Goal: Information Seeking & Learning: Learn about a topic

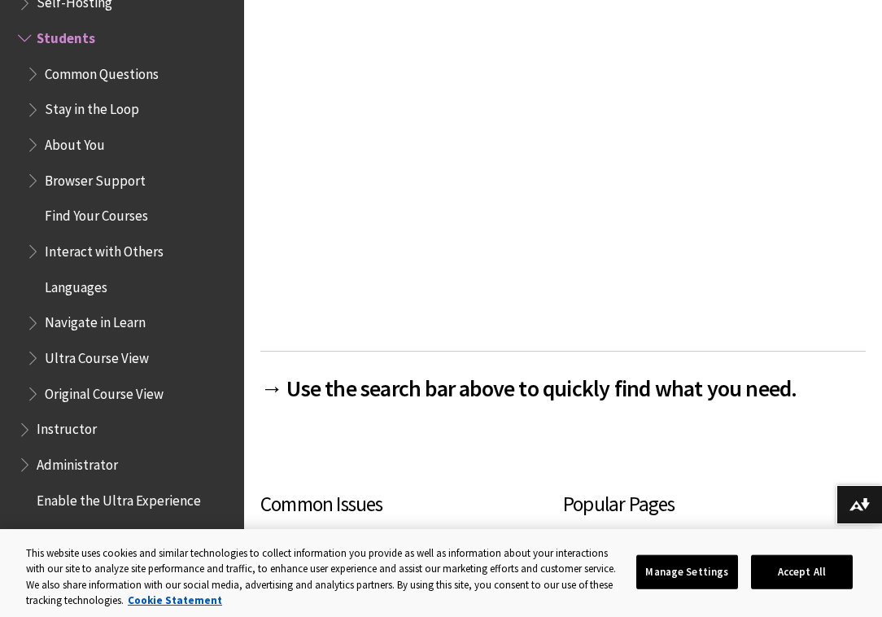
scroll to position [299, 0]
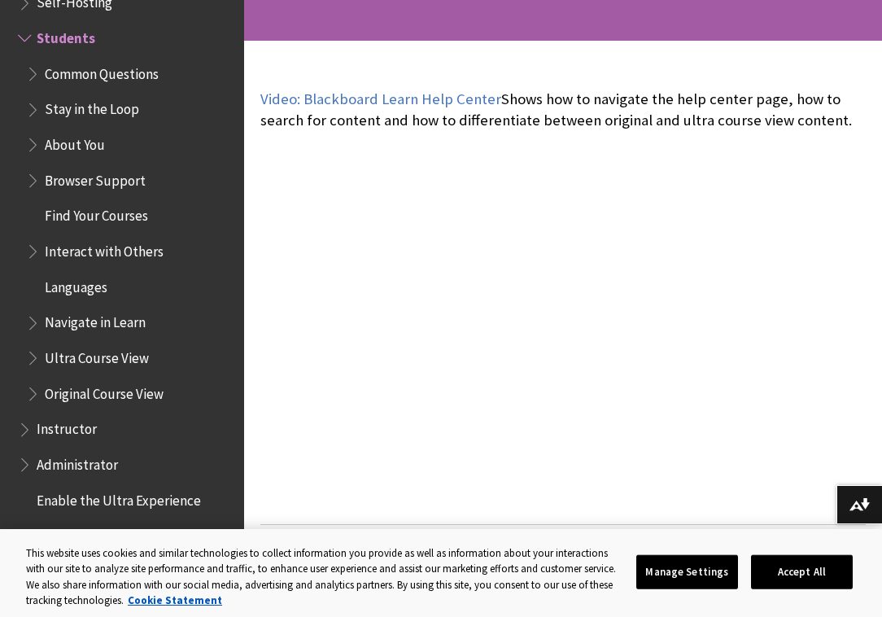
click at [102, 215] on span "Find Your Courses" at bounding box center [96, 214] width 103 height 22
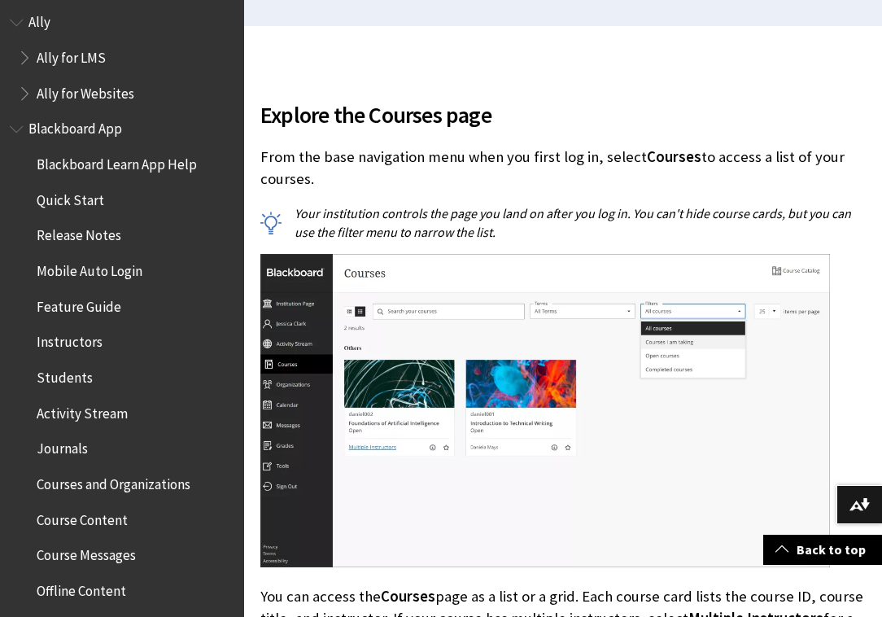
scroll to position [70, 0]
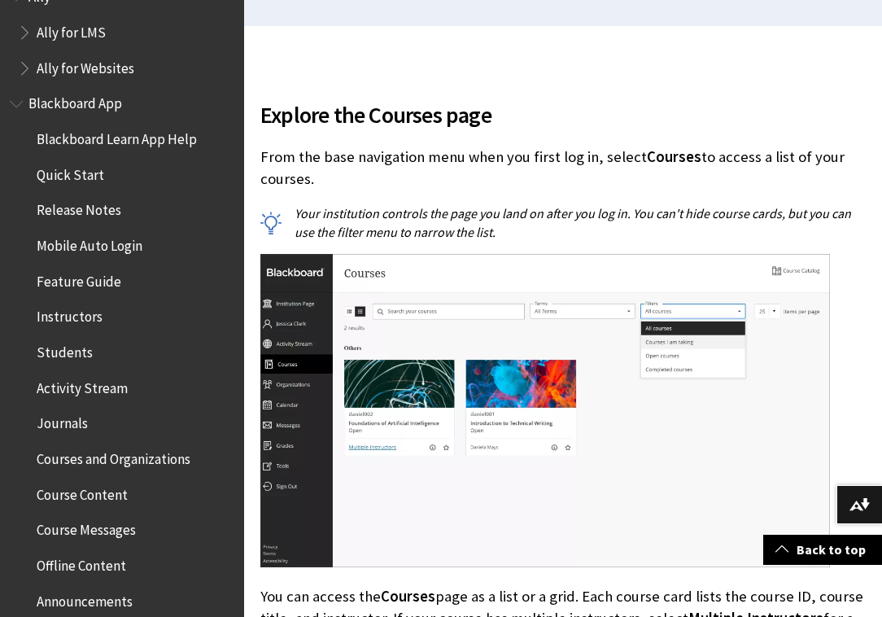
click at [84, 109] on span "Blackboard App" at bounding box center [75, 101] width 94 height 22
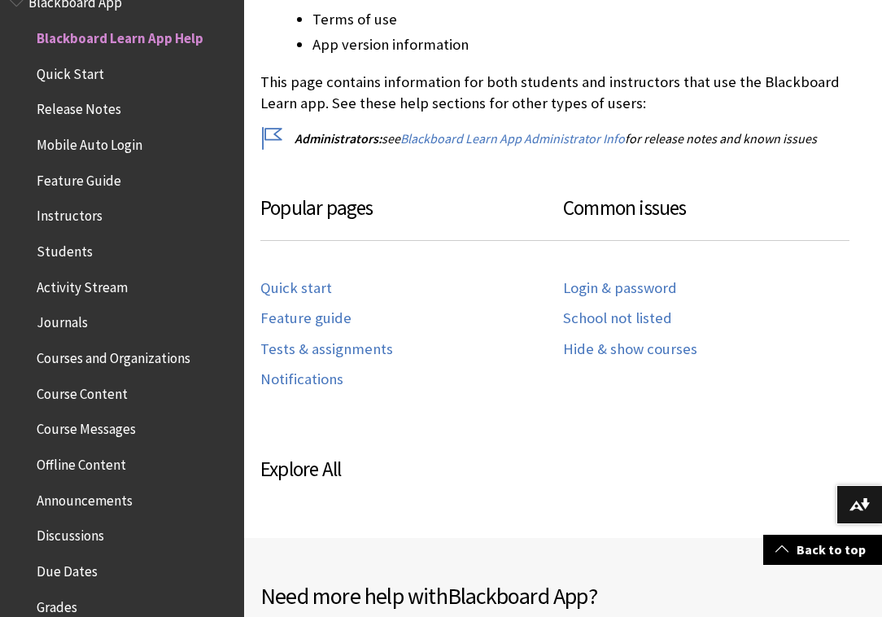
scroll to position [698, 0]
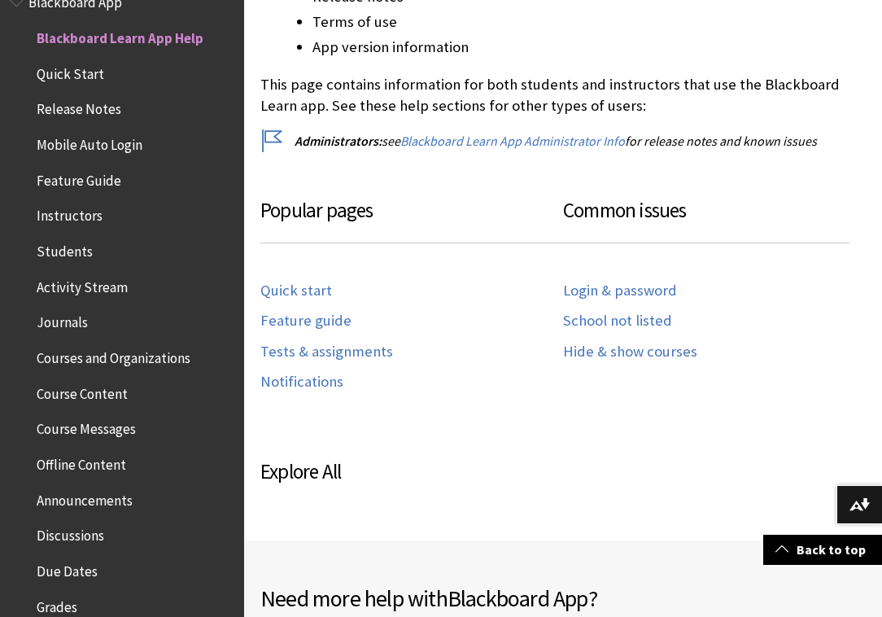
click at [519, 167] on div "If you’re a student, the Blackboard Learn app is designed especially for you to…" at bounding box center [562, 90] width 605 height 833
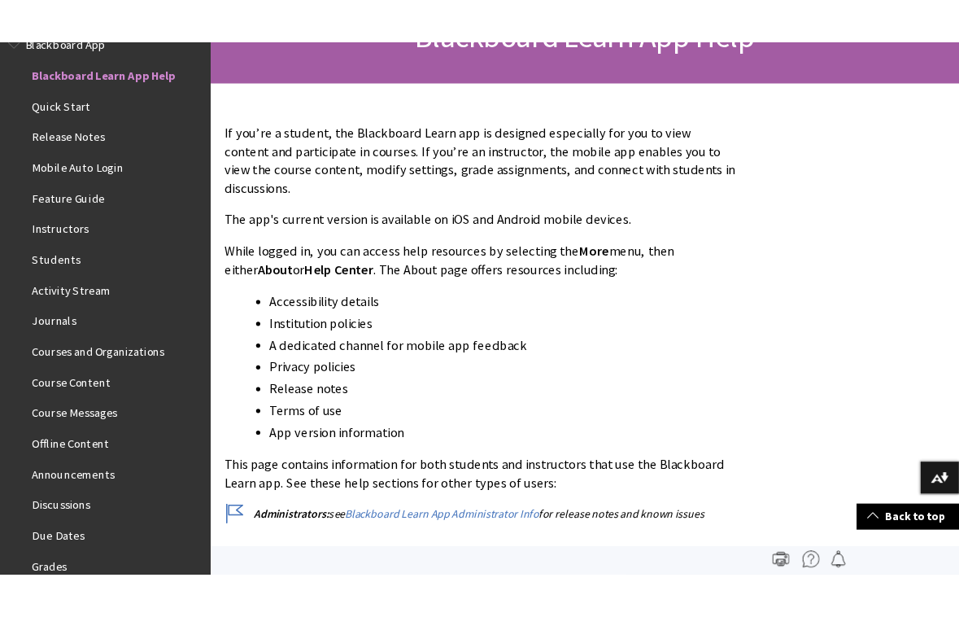
scroll to position [288, 0]
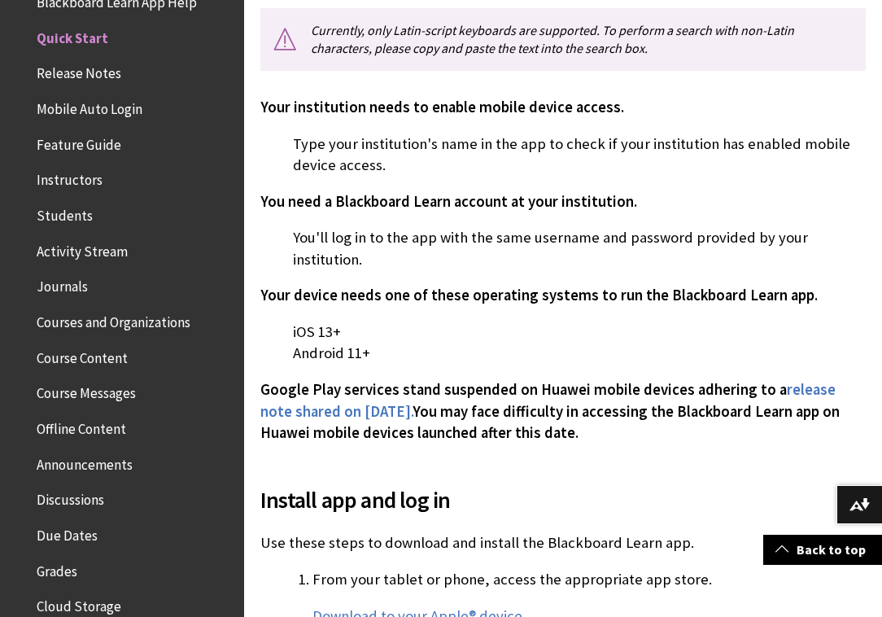
scroll to position [481, 0]
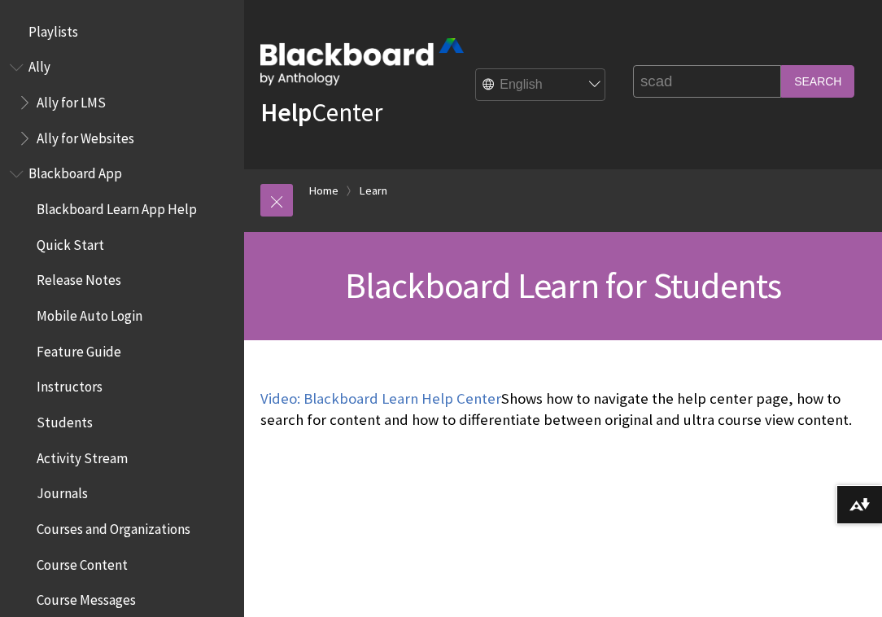
scroll to position [1567, 0]
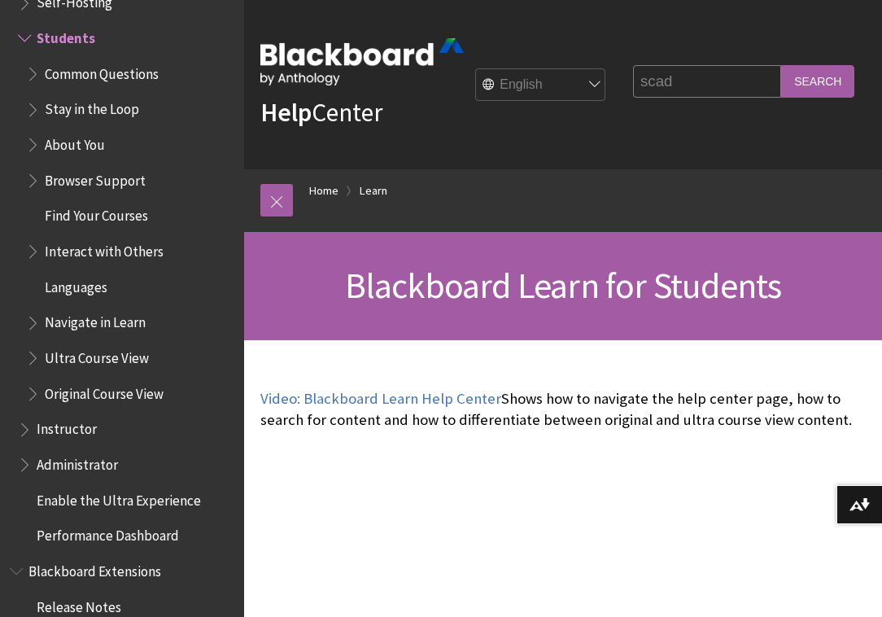
type input "scad"
click at [800, 84] on input "Search" at bounding box center [817, 81] width 73 height 32
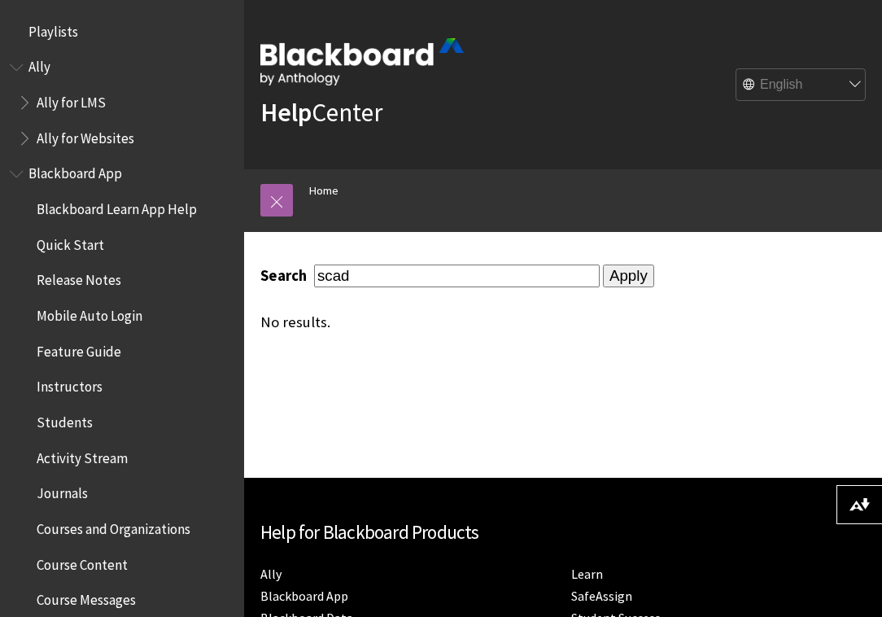
click at [96, 242] on span "Quick Start" at bounding box center [71, 242] width 68 height 22
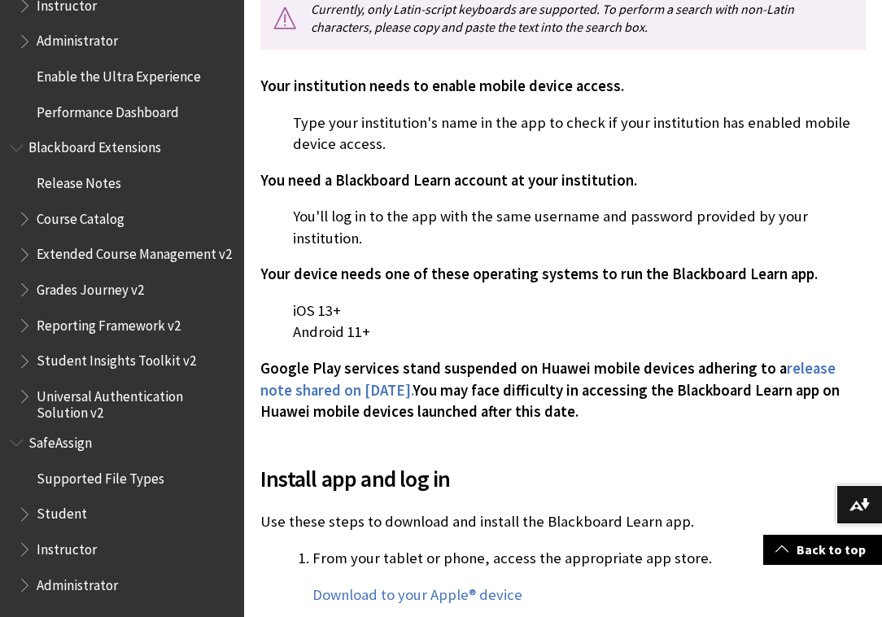
scroll to position [490, 0]
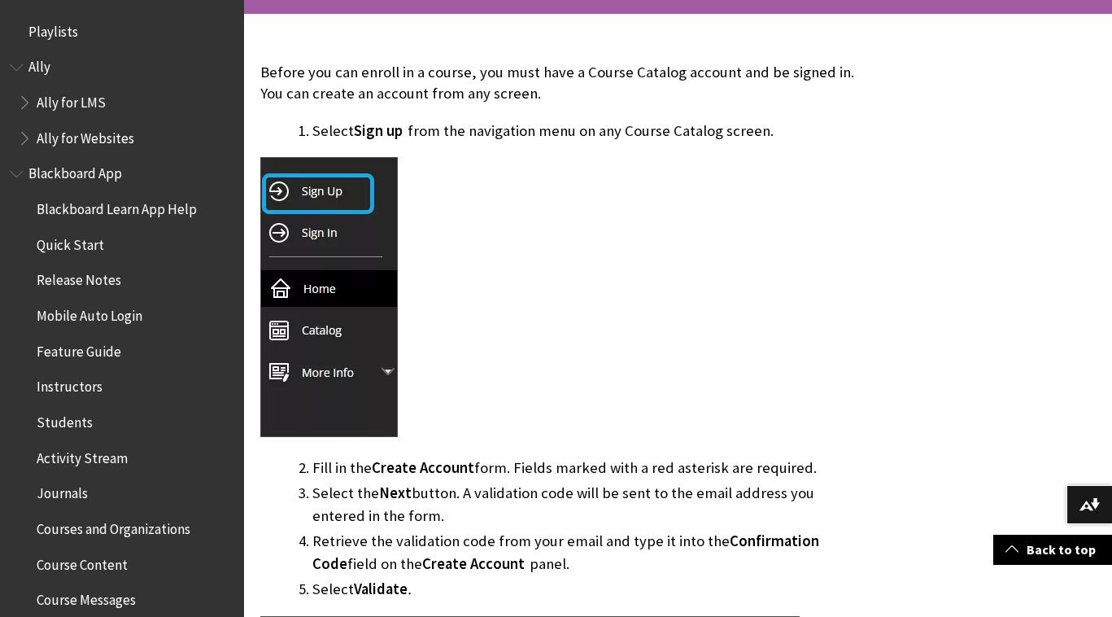
click at [613, 255] on div at bounding box center [557, 299] width 595 height 284
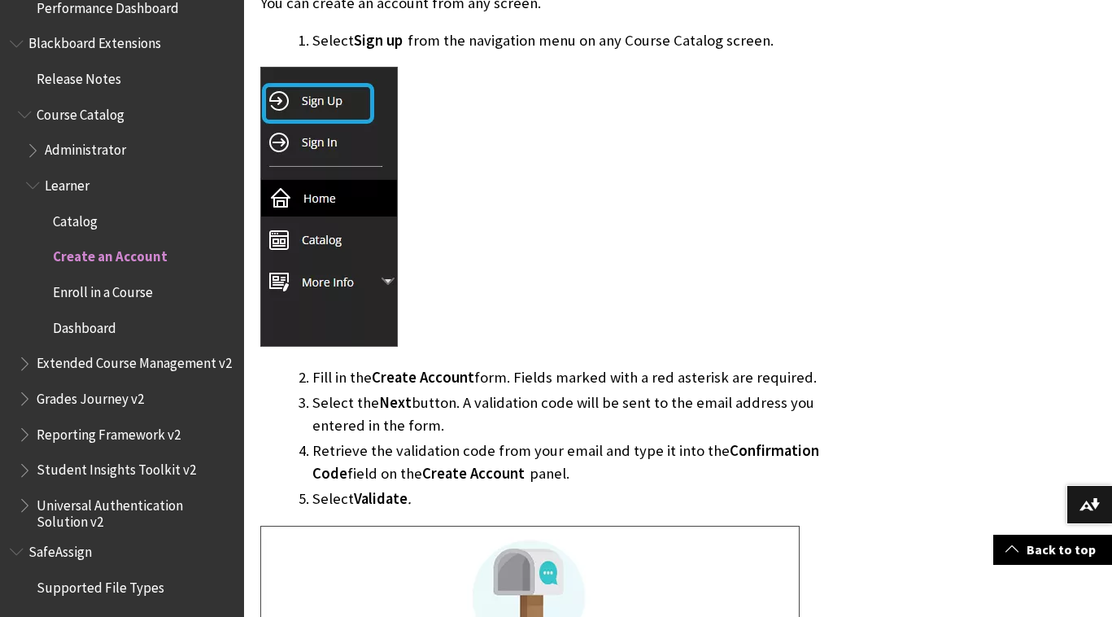
scroll to position [1859, 0]
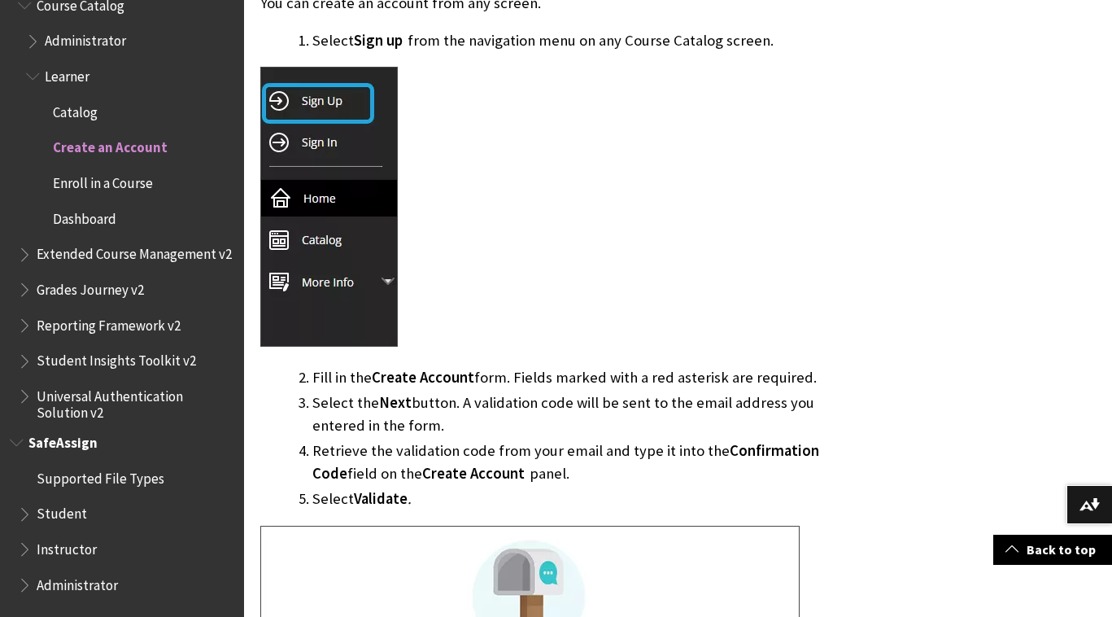
click at [20, 507] on span "Book outline for Blackboard SafeAssign" at bounding box center [26, 510] width 17 height 20
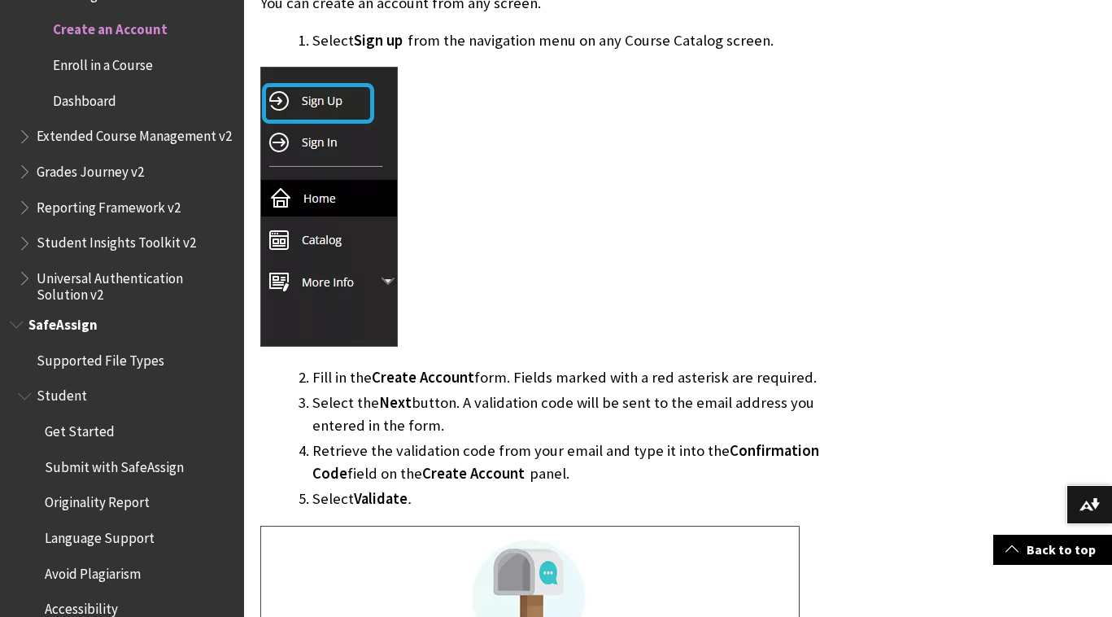
scroll to position [1973, 0]
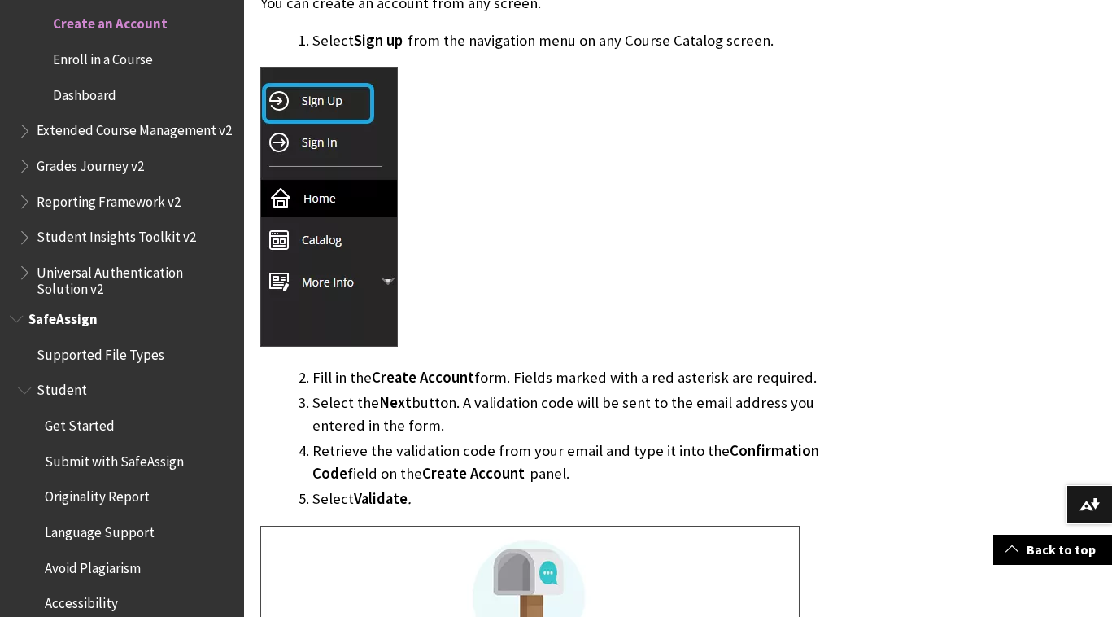
click at [74, 434] on span "Get Started" at bounding box center [80, 423] width 70 height 22
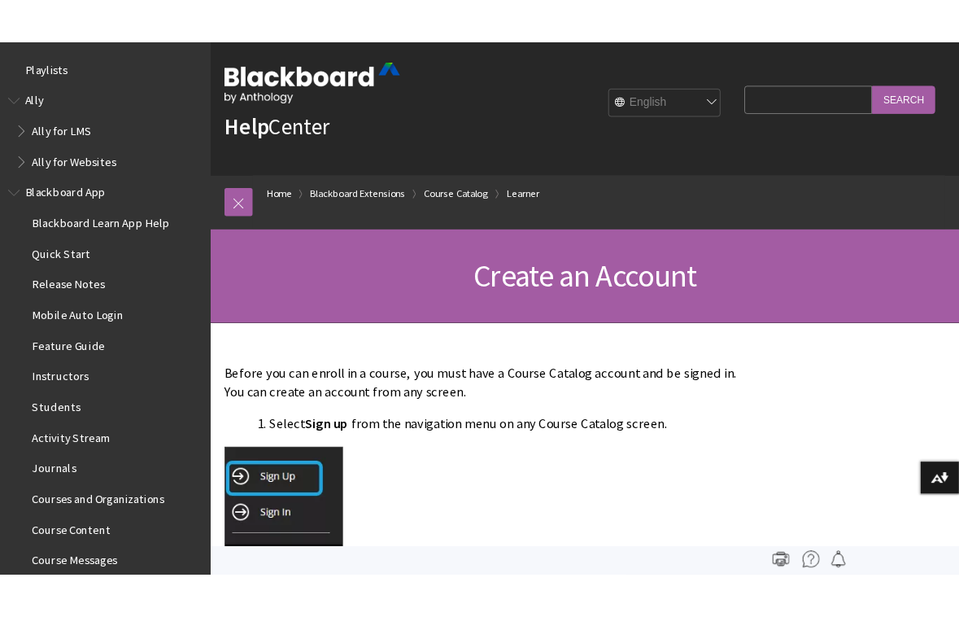
scroll to position [0, 0]
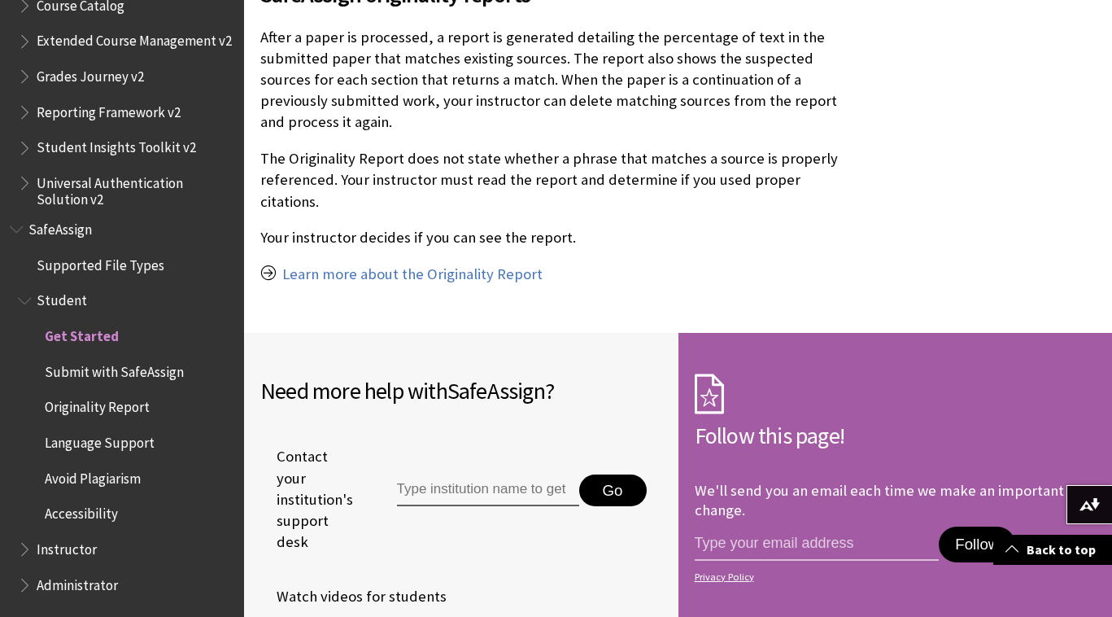
scroll to position [1336, 0]
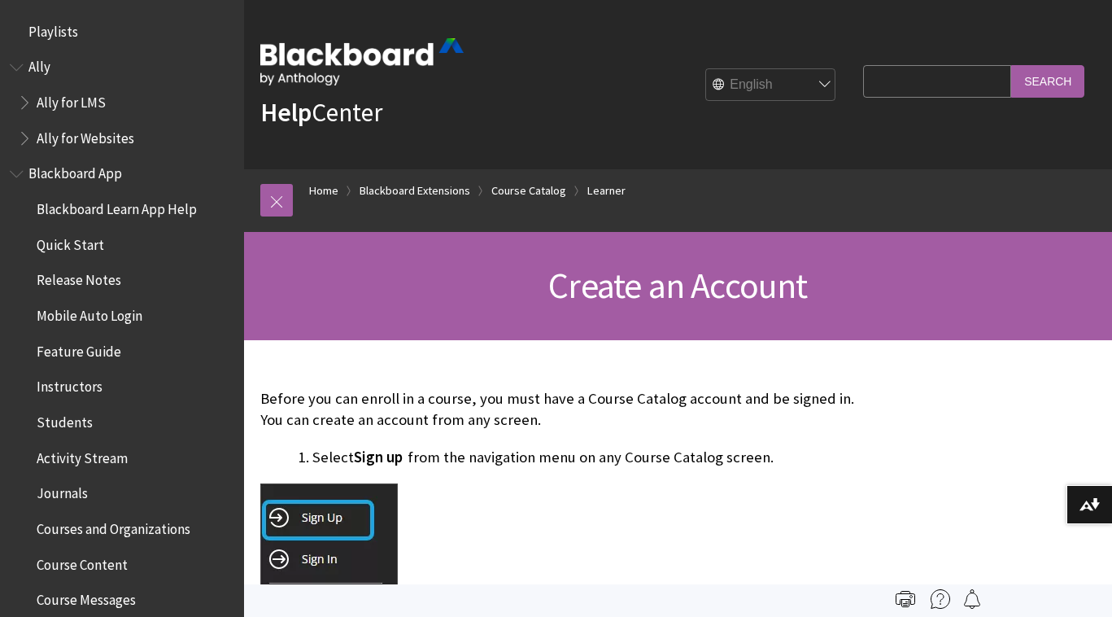
click at [311, 57] on img at bounding box center [361, 61] width 203 height 47
click at [305, 63] on img at bounding box center [361, 61] width 203 height 47
click at [293, 98] on strong "Help" at bounding box center [285, 112] width 51 height 33
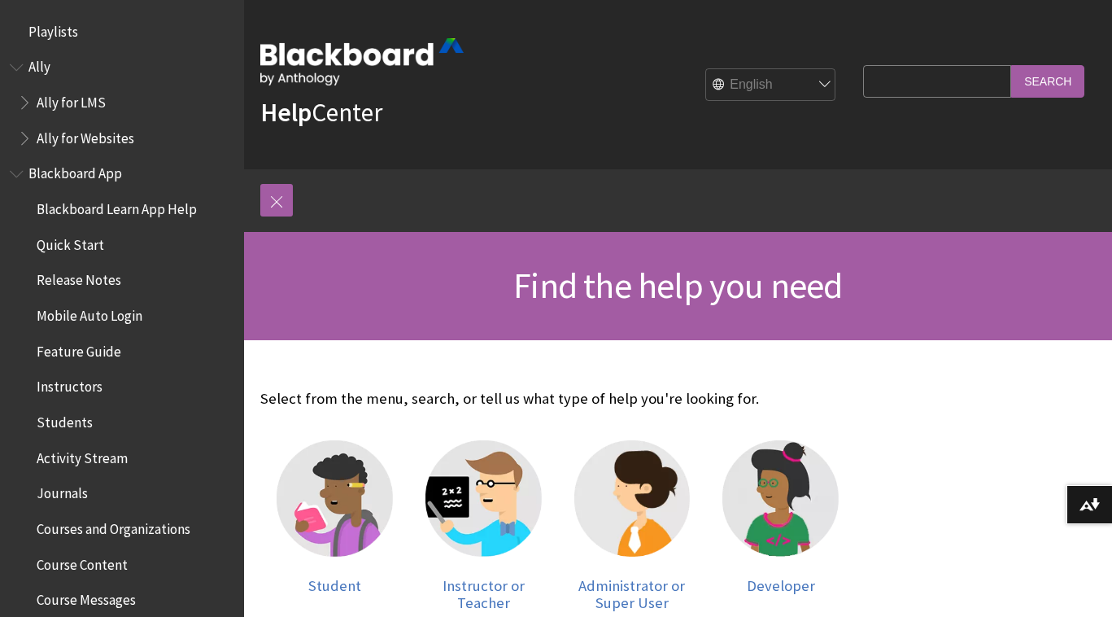
click at [346, 53] on img at bounding box center [361, 61] width 203 height 47
click at [302, 54] on img at bounding box center [361, 61] width 203 height 47
click at [26, 37] on span "Book outline for Playlists" at bounding box center [18, 28] width 17 height 20
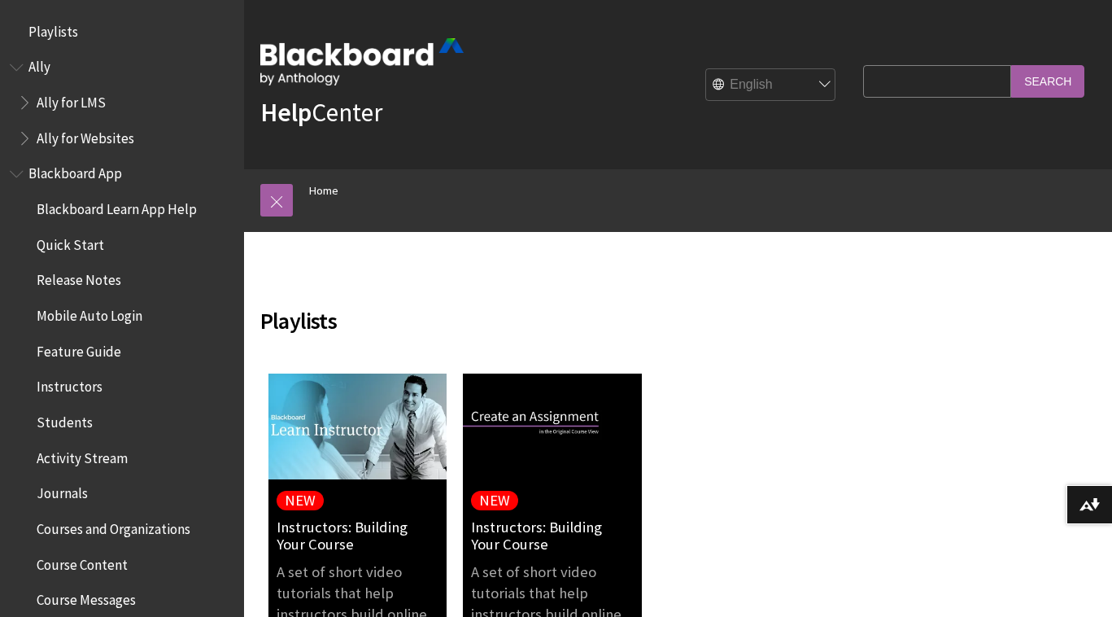
click at [922, 77] on input "Search Query" at bounding box center [937, 81] width 148 height 32
type input "create"
click at [1011, 65] on input "Search" at bounding box center [1047, 81] width 73 height 32
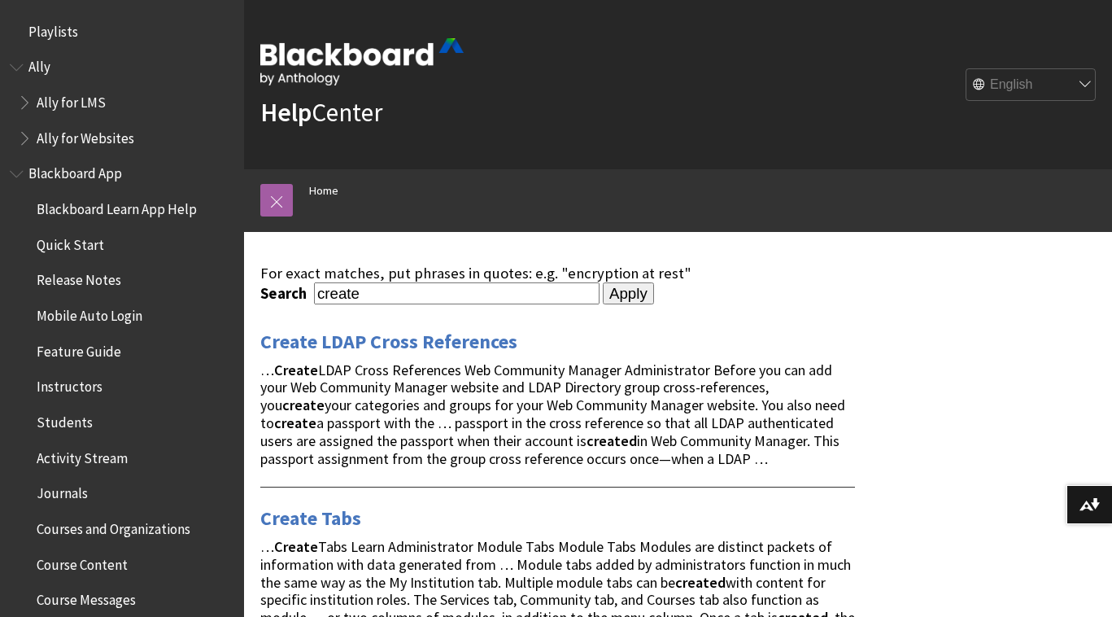
click at [333, 176] on ol "Home" at bounding box center [694, 193] width 803 height 48
click at [327, 188] on link "Home" at bounding box center [323, 191] width 29 height 20
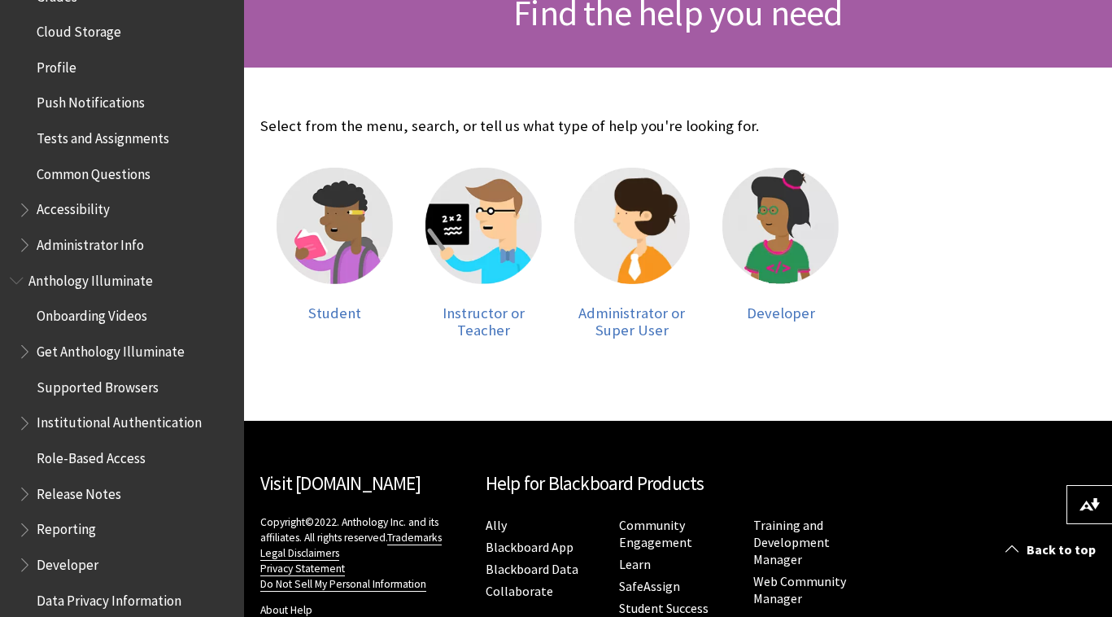
scroll to position [784, 0]
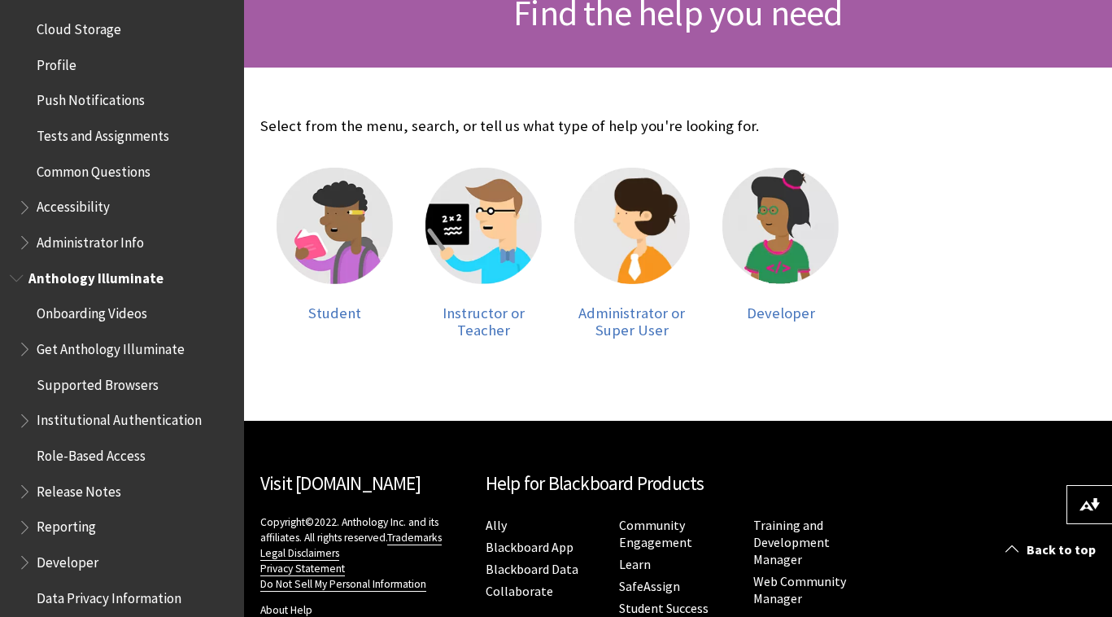
click at [23, 277] on span "Book outline for Anthology Illuminate" at bounding box center [18, 274] width 17 height 20
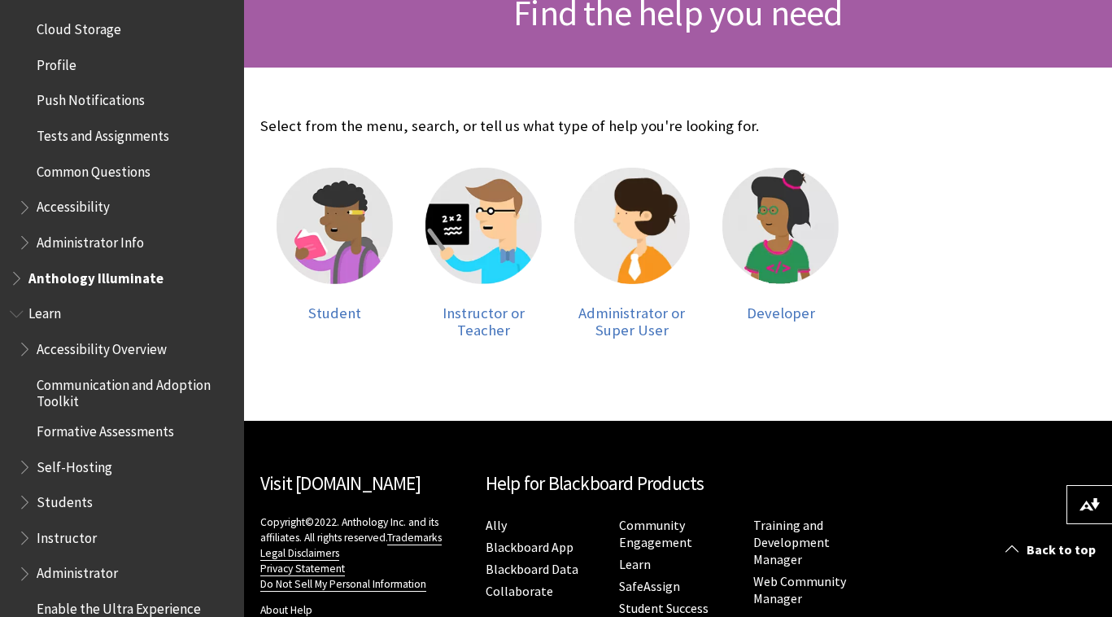
click at [18, 317] on span "Book outline for Blackboard Learn Help" at bounding box center [18, 310] width 17 height 20
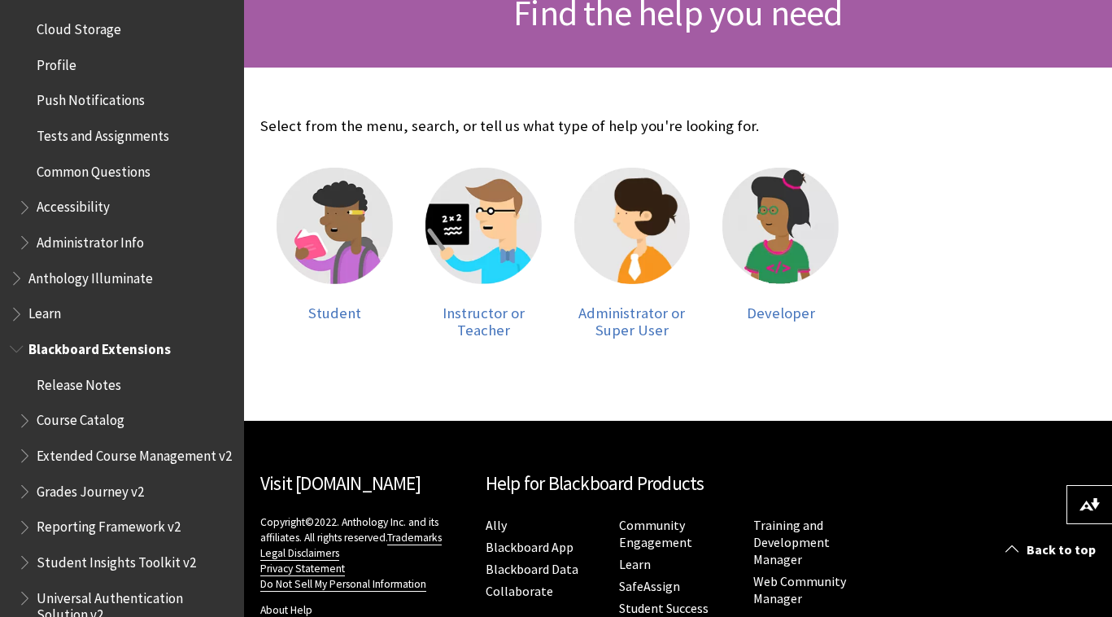
click at [18, 343] on span "Book outline for Blackboard Extensions" at bounding box center [18, 345] width 17 height 20
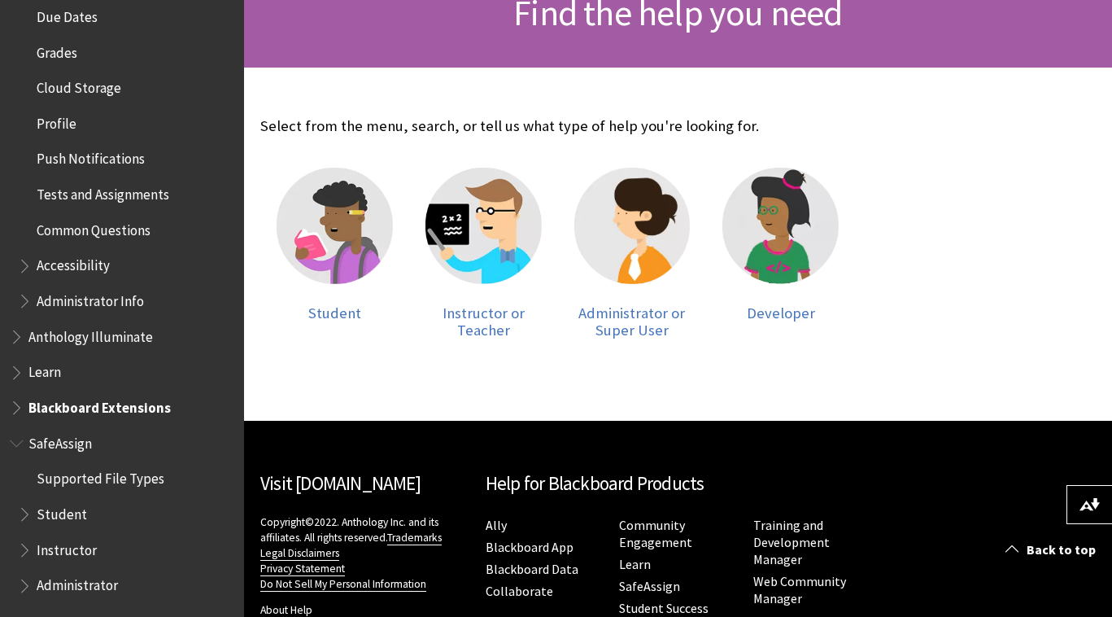
scroll to position [725, 0]
click at [15, 443] on span "Book outline for Blackboard SafeAssign" at bounding box center [18, 440] width 17 height 20
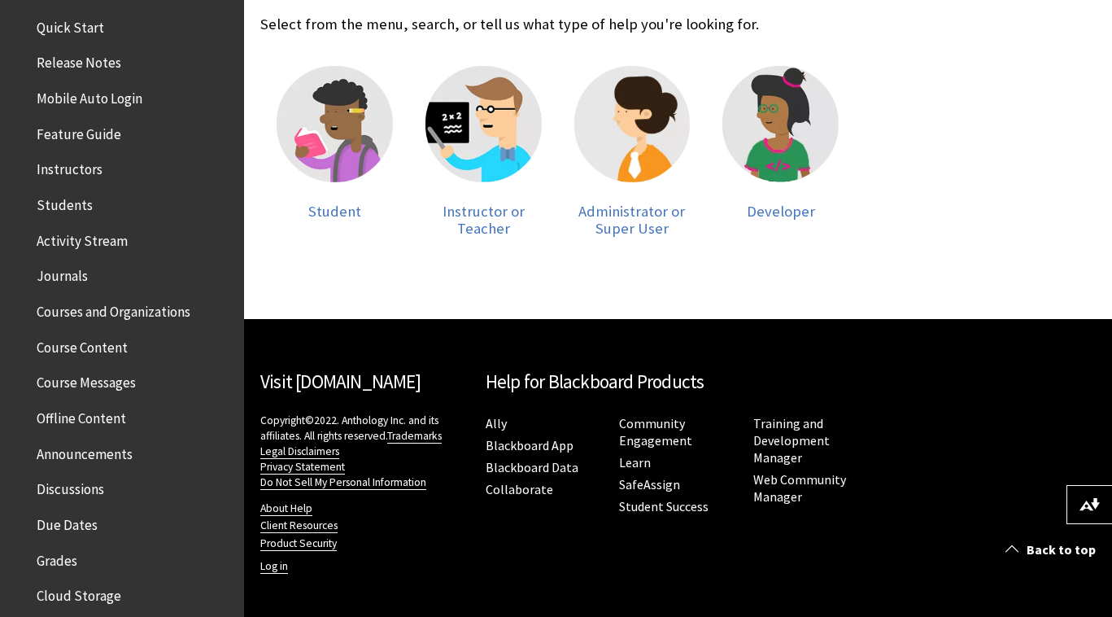
scroll to position [0, 0]
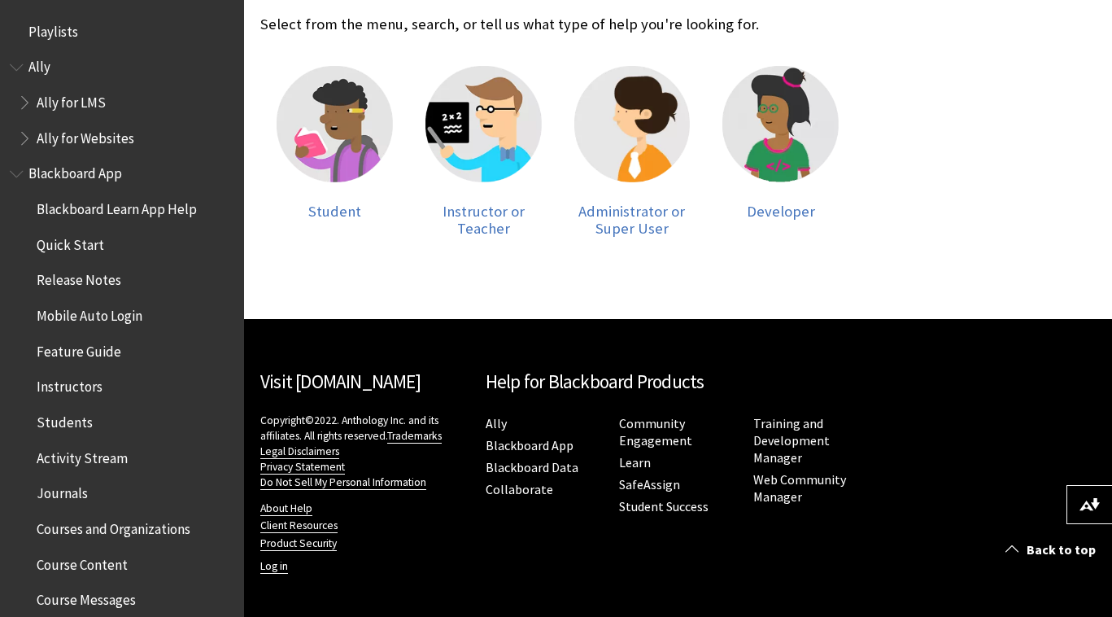
click at [21, 172] on span "Book outline for Blackboard App Help" at bounding box center [18, 170] width 17 height 20
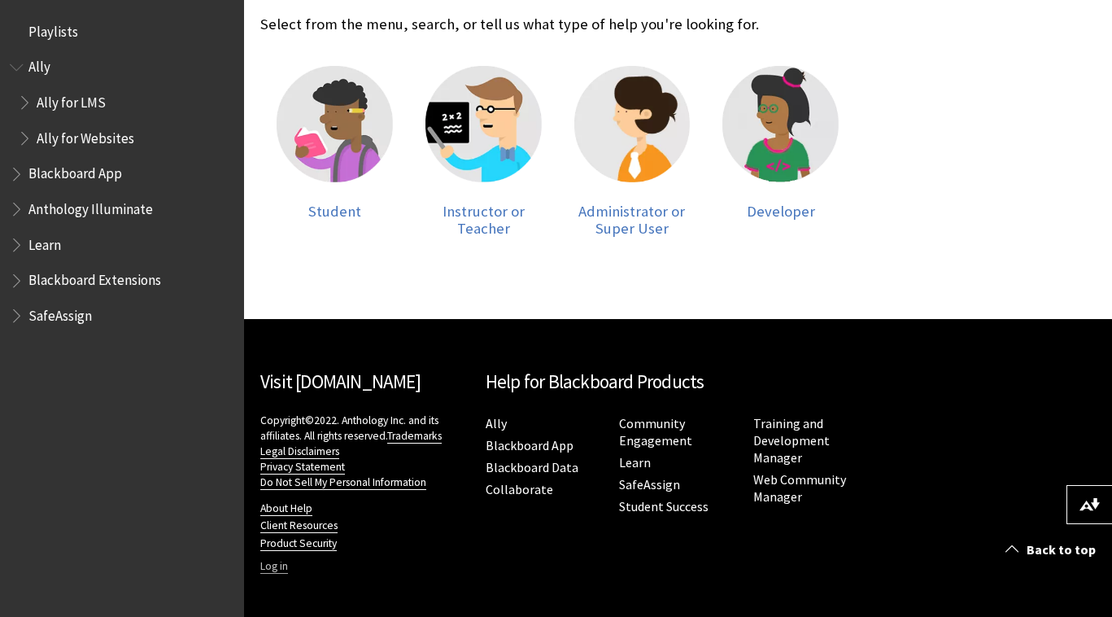
click at [271, 570] on link "Log in" at bounding box center [274, 566] width 28 height 15
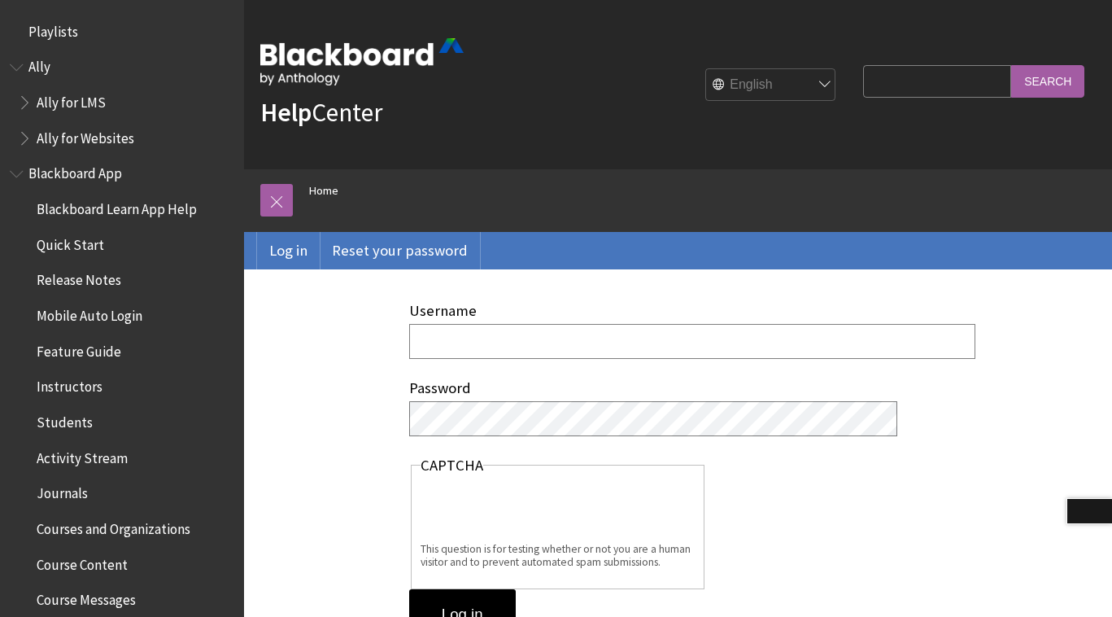
scroll to position [94, 0]
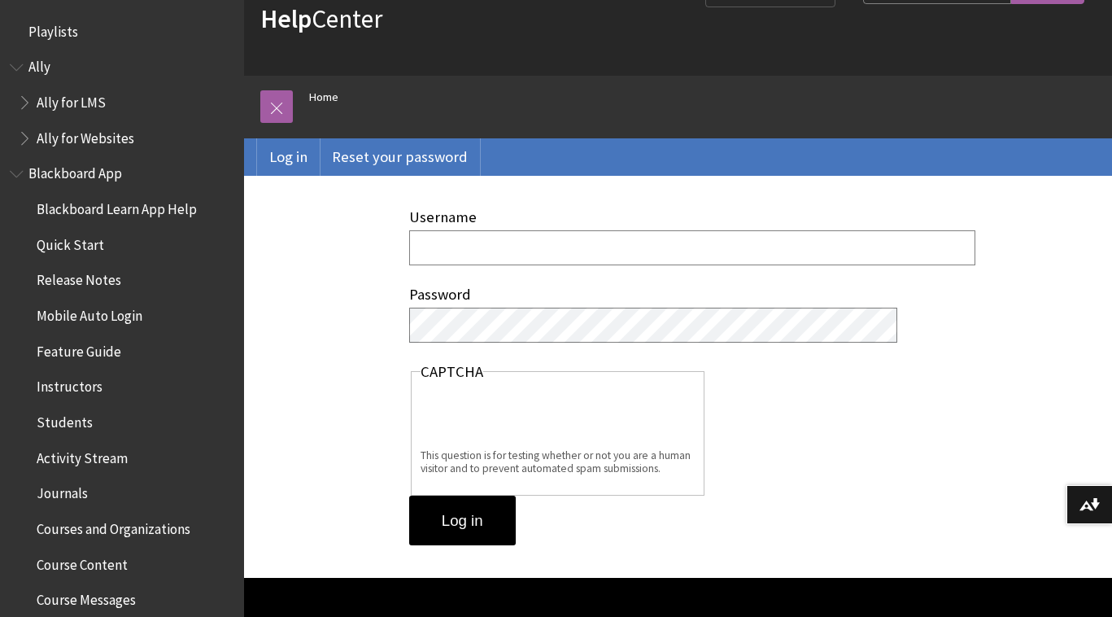
click at [488, 257] on input "Username" at bounding box center [692, 247] width 566 height 35
type input "[EMAIL_ADDRESS][DOMAIN_NAME]"
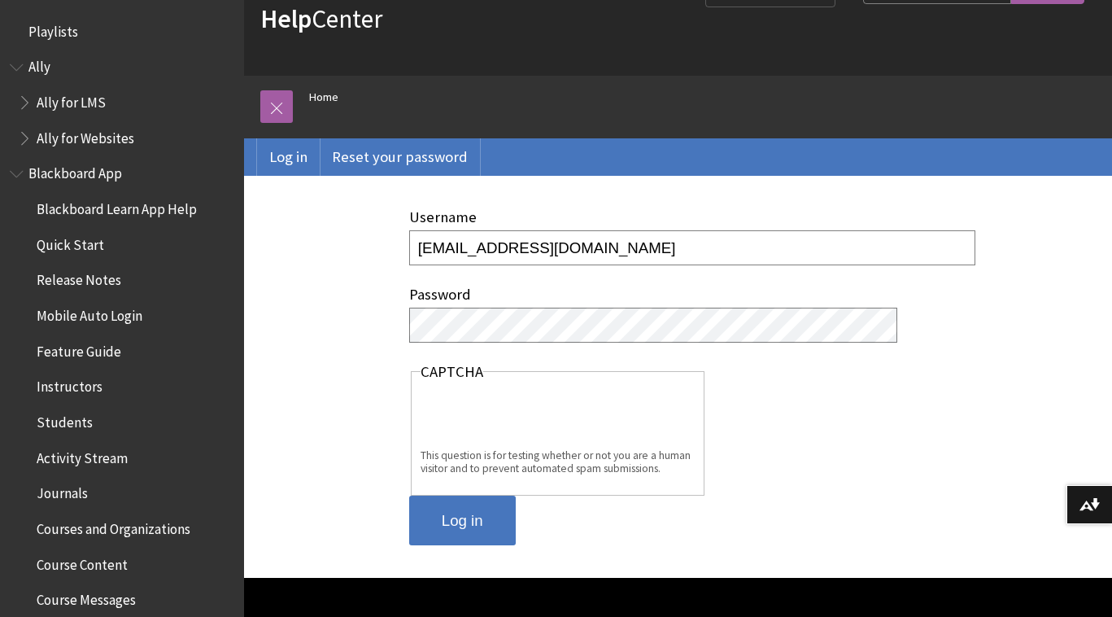
click at [461, 524] on input "Log in" at bounding box center [462, 521] width 107 height 50
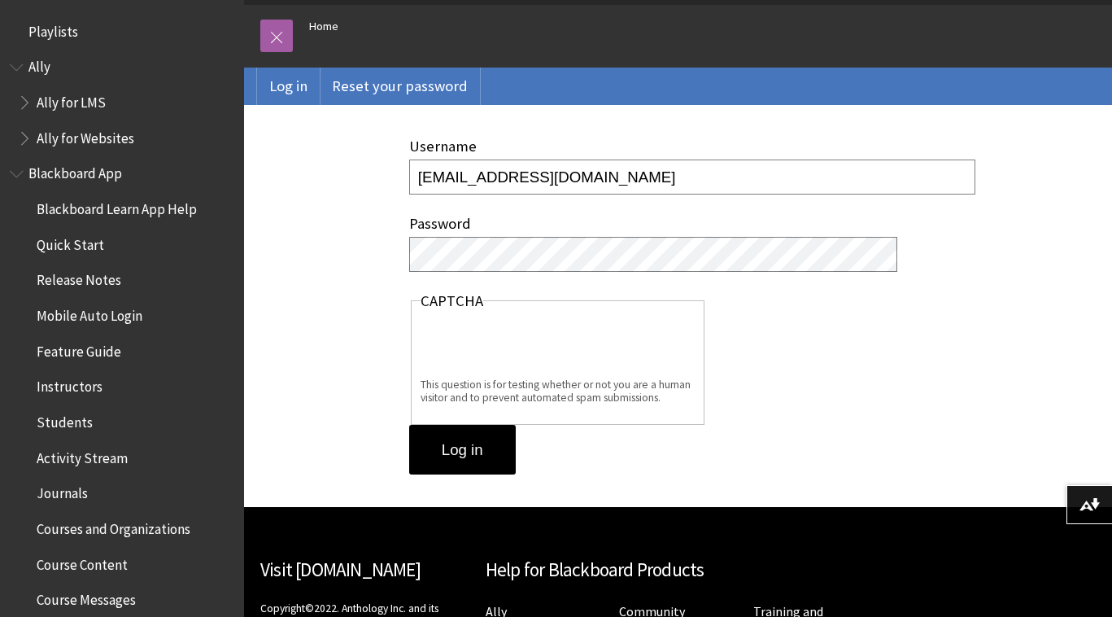
scroll to position [353, 0]
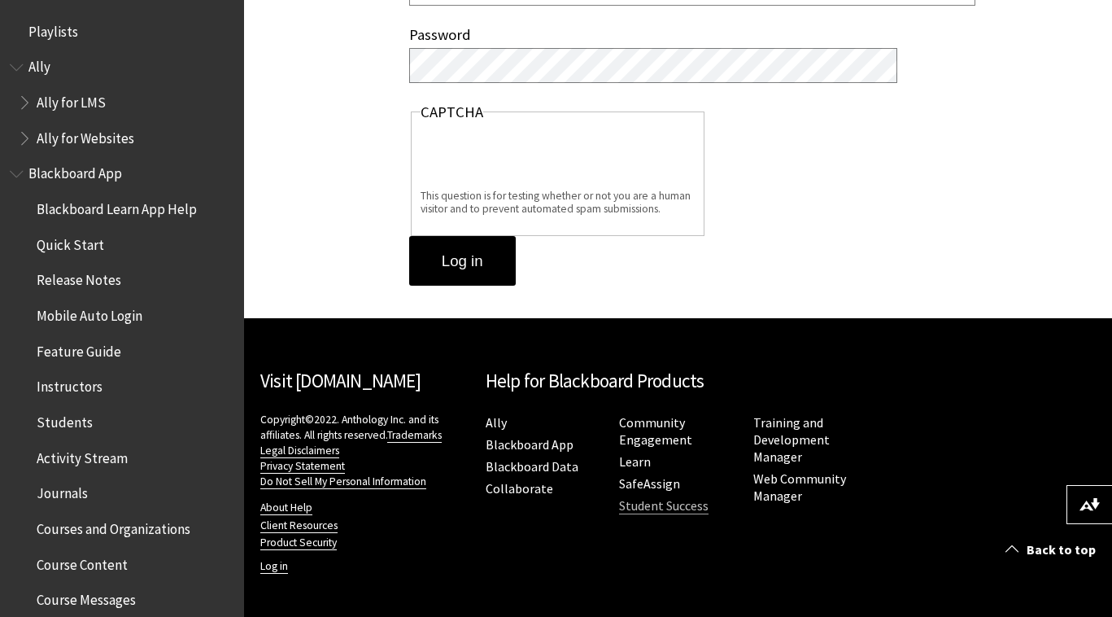
click at [637, 503] on link "Student Success" at bounding box center [664, 505] width 90 height 17
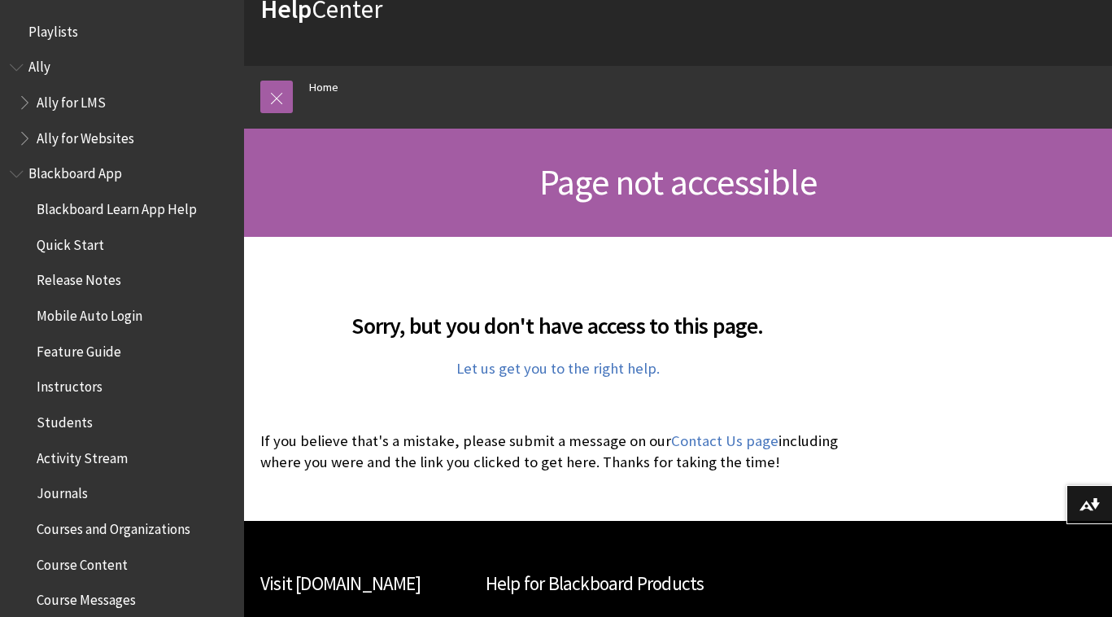
scroll to position [86, 0]
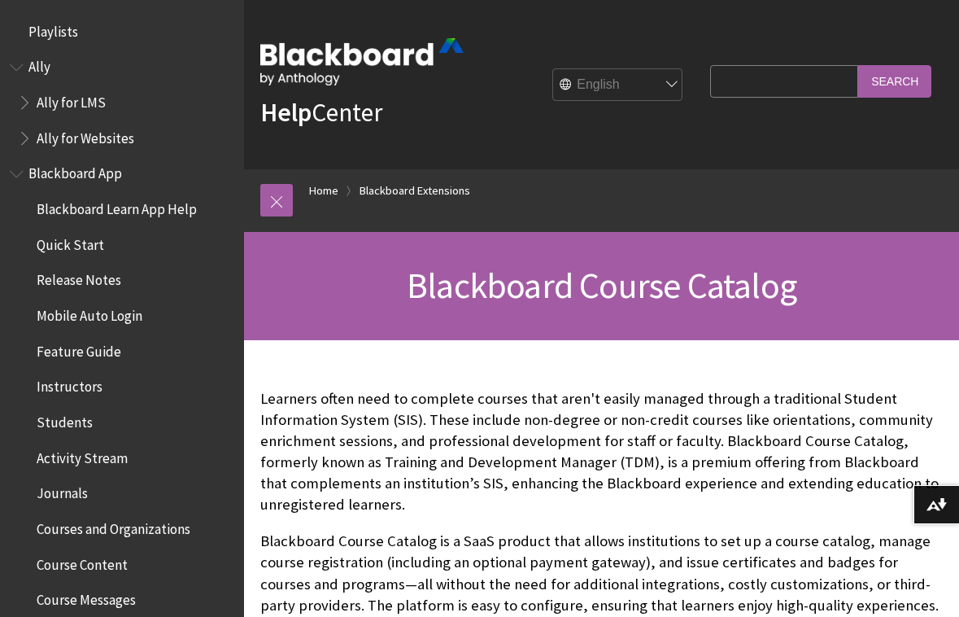
scroll to position [1717, 0]
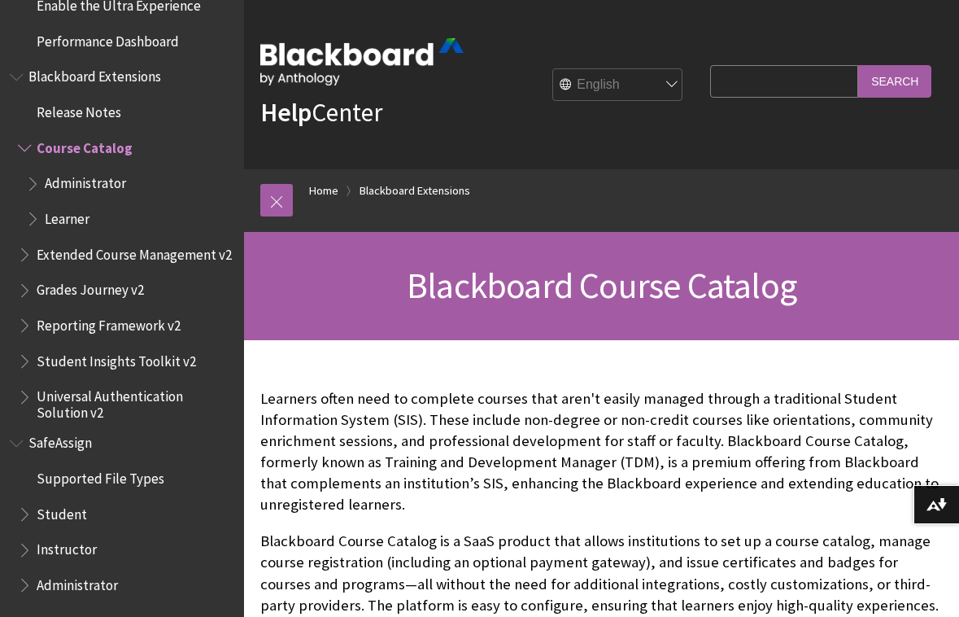
click at [370, 312] on div "Blackboard Course Catalog" at bounding box center [601, 286] width 715 height 108
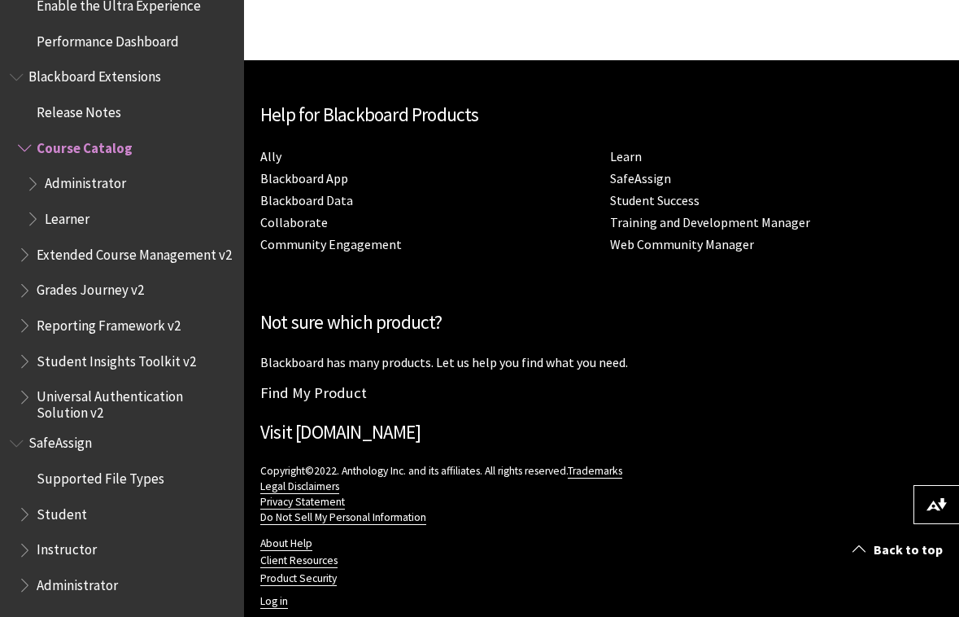
scroll to position [1181, 0]
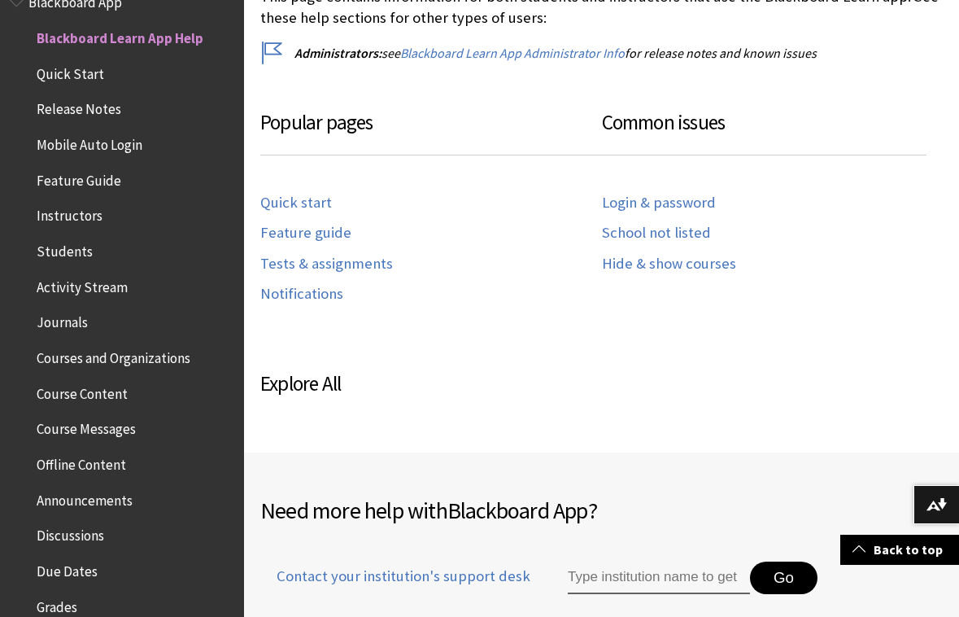
scroll to position [784, 0]
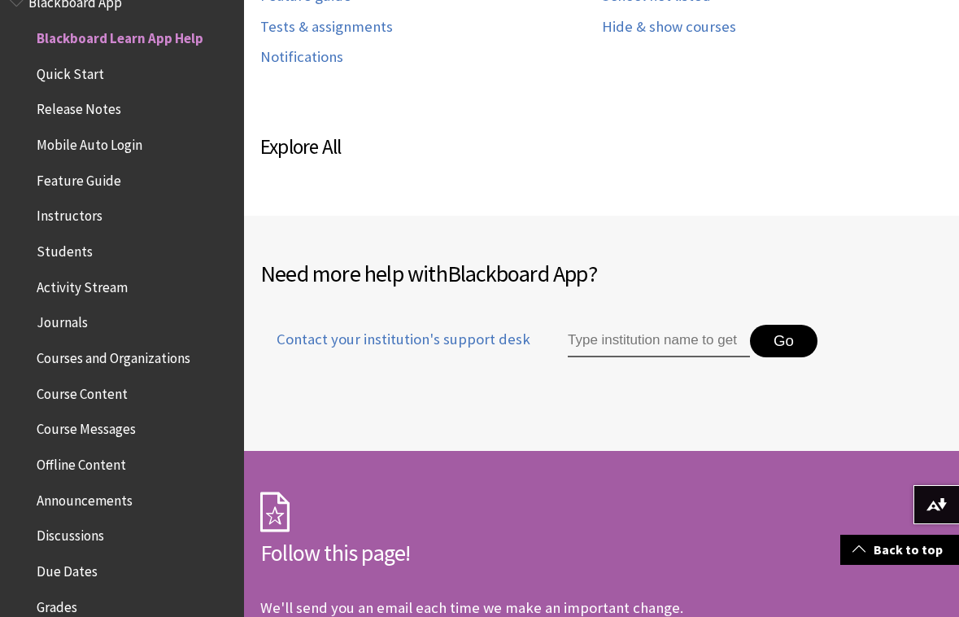
click at [383, 403] on div "Need more help with Blackboard App ? Contact your institution's support desk Go" at bounding box center [601, 333] width 683 height 154
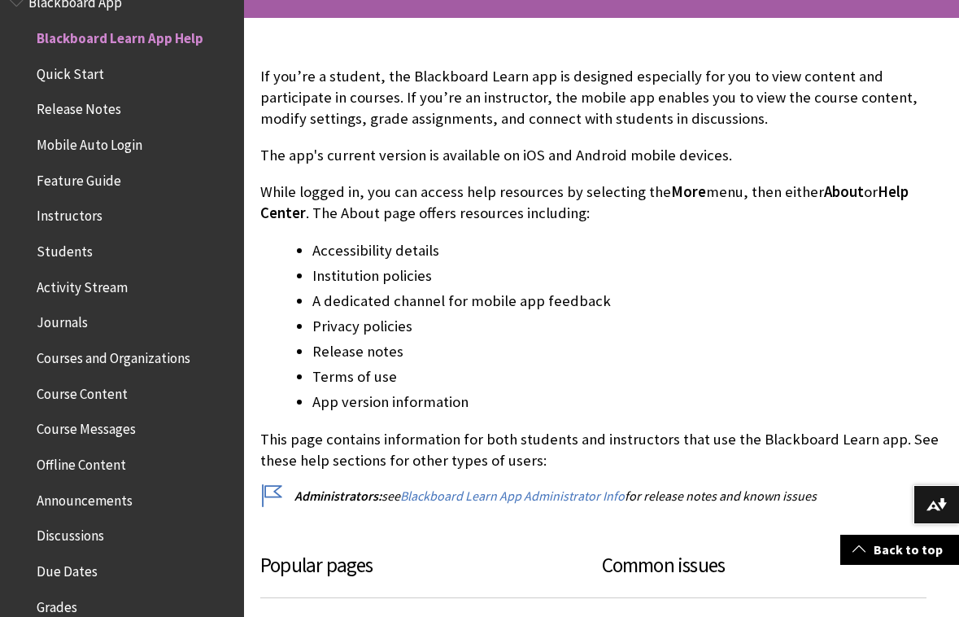
scroll to position [323, 0]
